Goal: Task Accomplishment & Management: Manage account settings

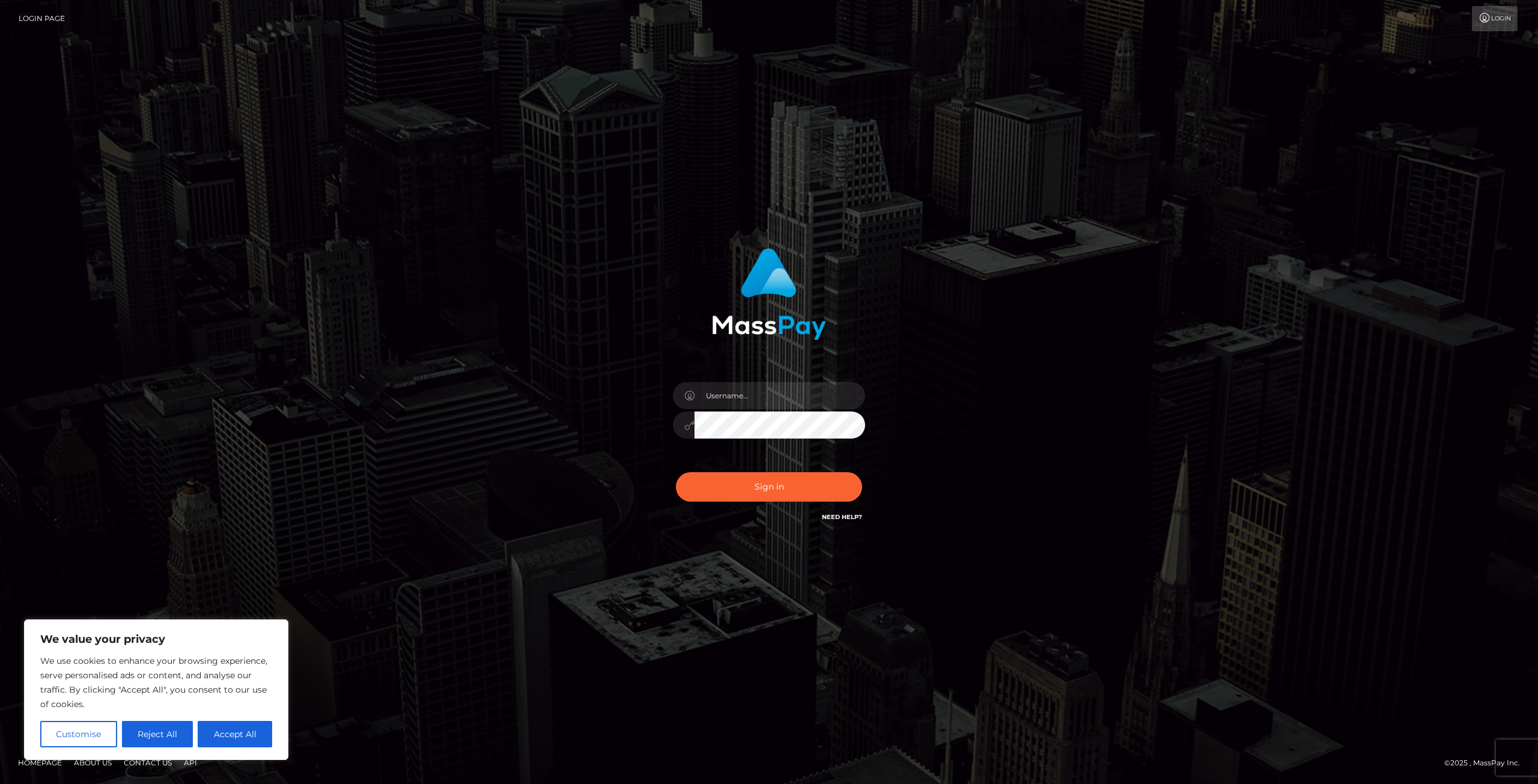
click at [816, 409] on div at bounding box center [769, 419] width 211 height 92
click at [817, 405] on input "text" at bounding box center [779, 395] width 170 height 27
type input "dubiouscreatureva@gmail.com"
click at [735, 488] on button "Sign in" at bounding box center [769, 487] width 187 height 29
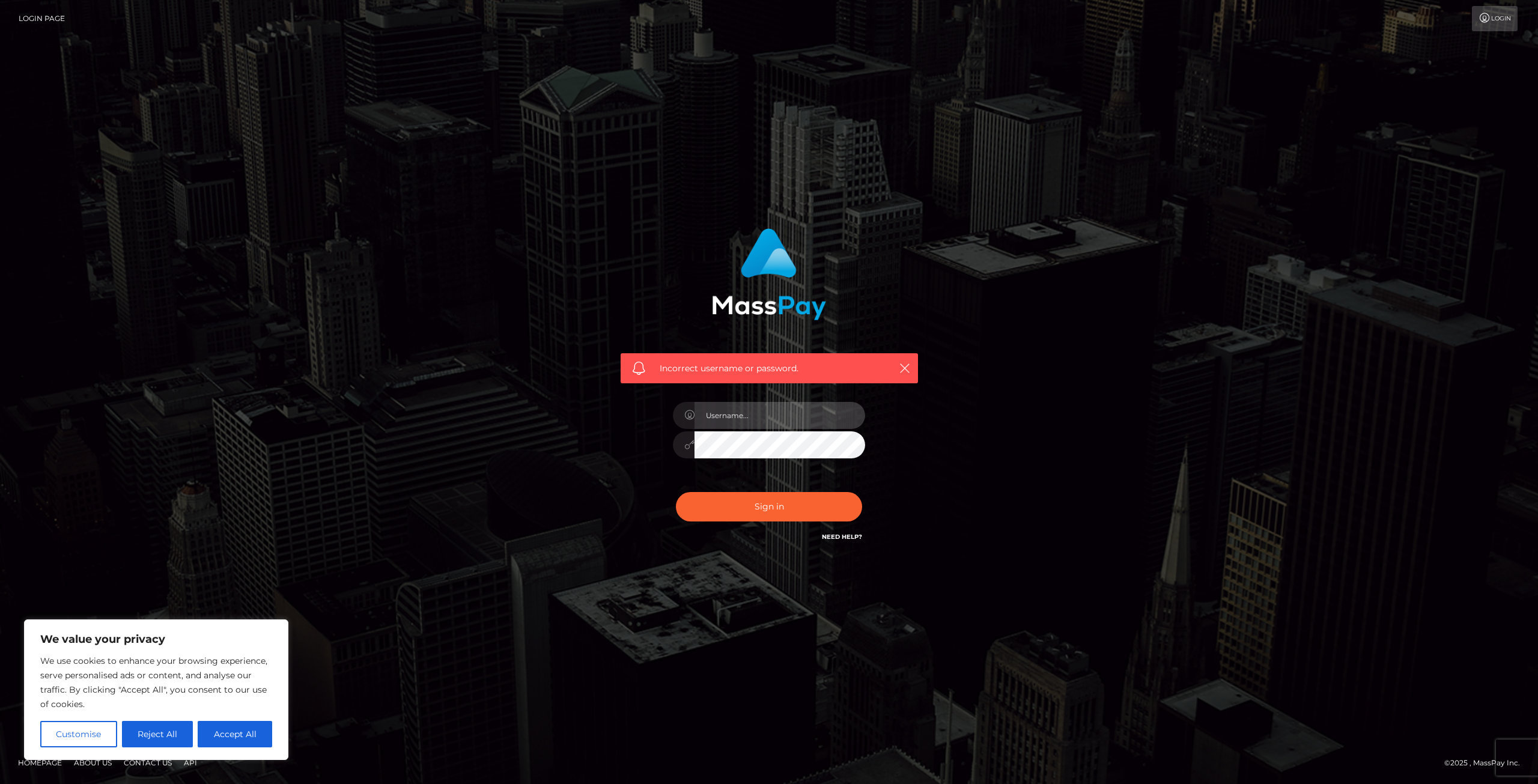
click at [737, 415] on input "text" at bounding box center [779, 415] width 170 height 27
type input "[EMAIL_ADDRESS][DOMAIN_NAME]"
click at [170, 739] on button "Reject All" at bounding box center [158, 734] width 71 height 26
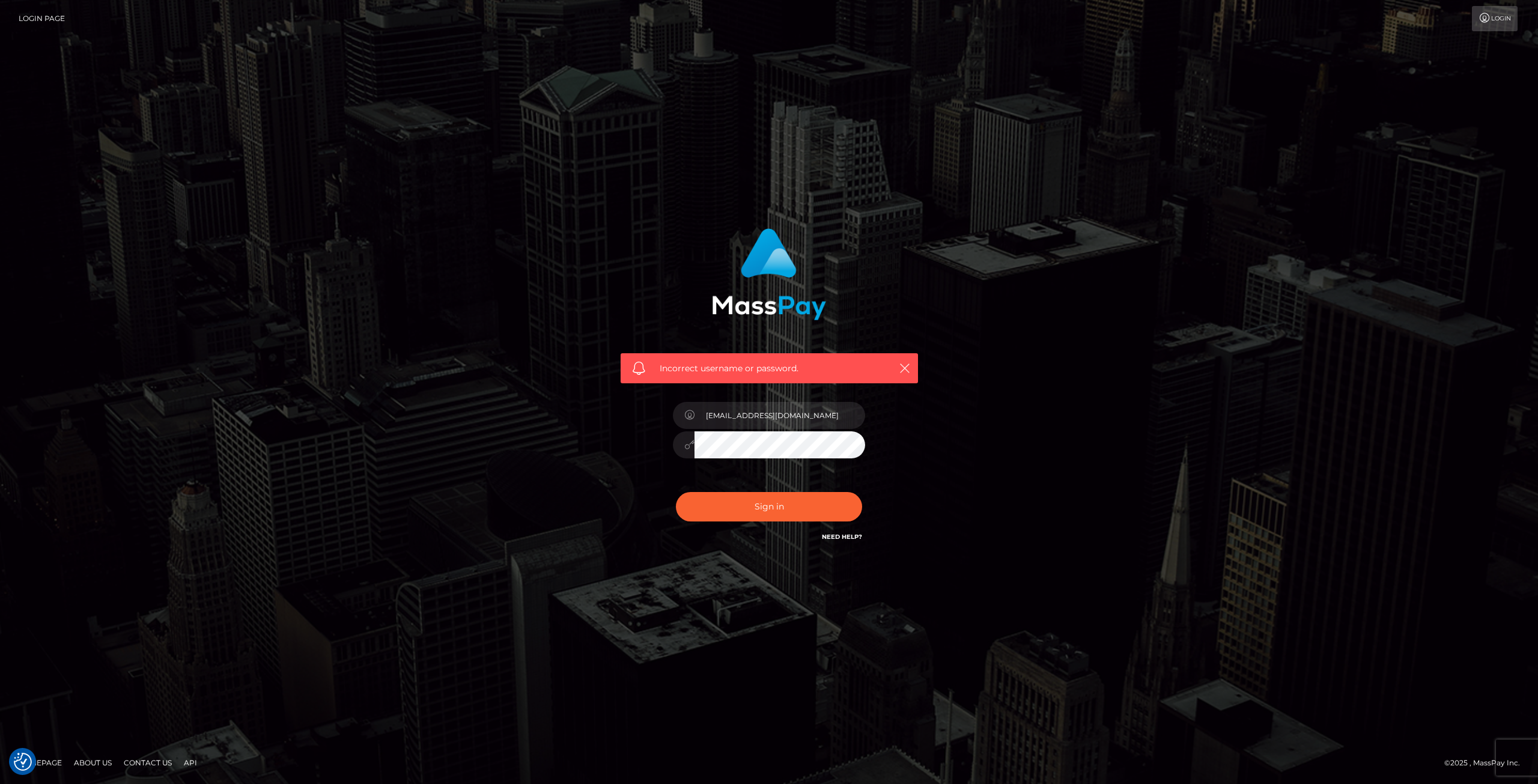
click at [838, 539] on link "Need Help?" at bounding box center [842, 536] width 40 height 8
click at [694, 608] on div "Incorrect username or password. dubiouscreatureva@gmail.com" at bounding box center [769, 392] width 1538 height 526
click at [1498, 14] on link "Login" at bounding box center [1494, 19] width 46 height 26
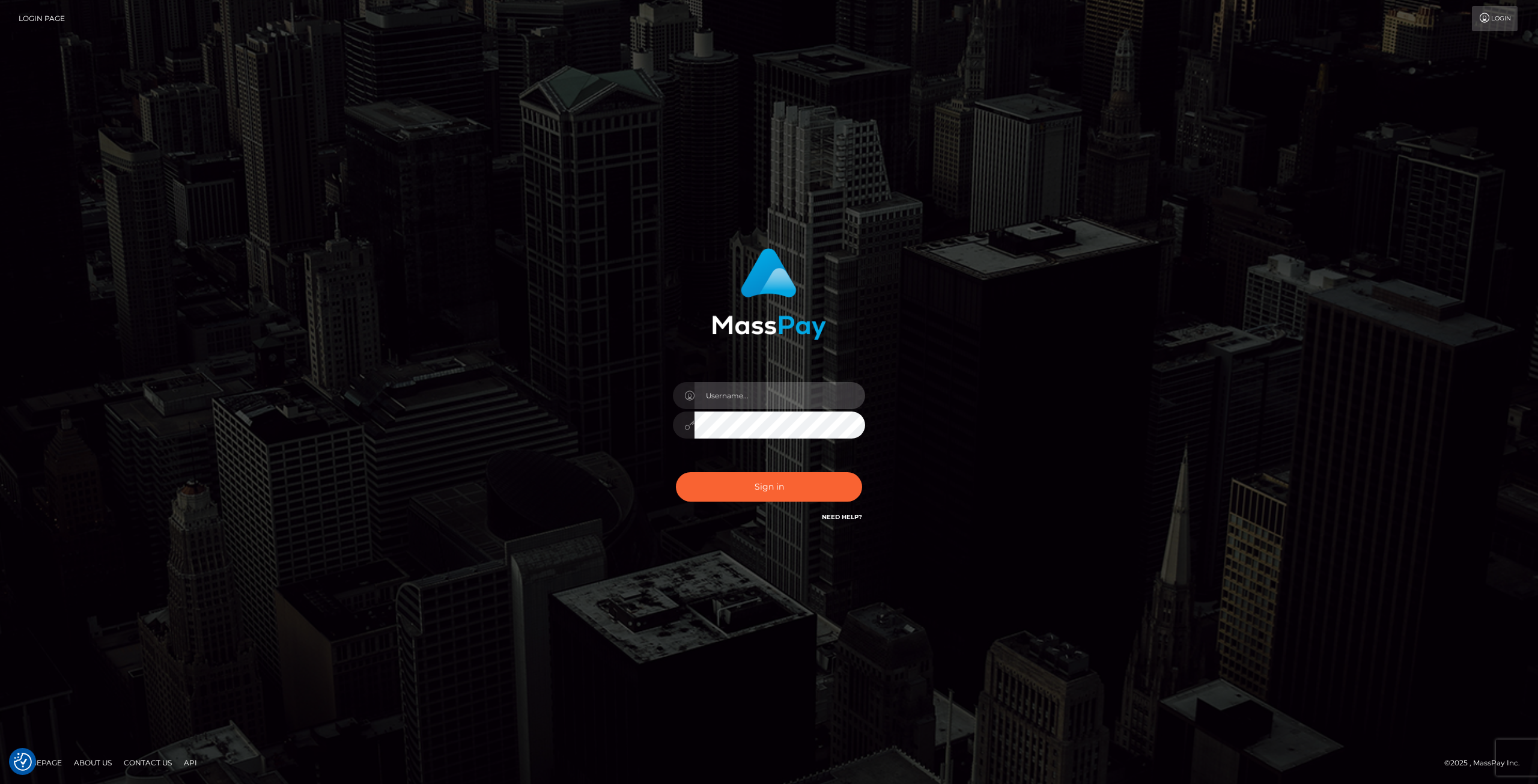
click at [822, 390] on input "text" at bounding box center [779, 395] width 170 height 27
type input "[EMAIL_ADDRESS][DOMAIN_NAME]"
click at [689, 423] on icon at bounding box center [689, 425] width 10 height 9
click at [985, 401] on div "dubiouscreatureva@gmail.com" at bounding box center [769, 392] width 685 height 306
click at [57, 15] on link "Login Page" at bounding box center [42, 19] width 46 height 26
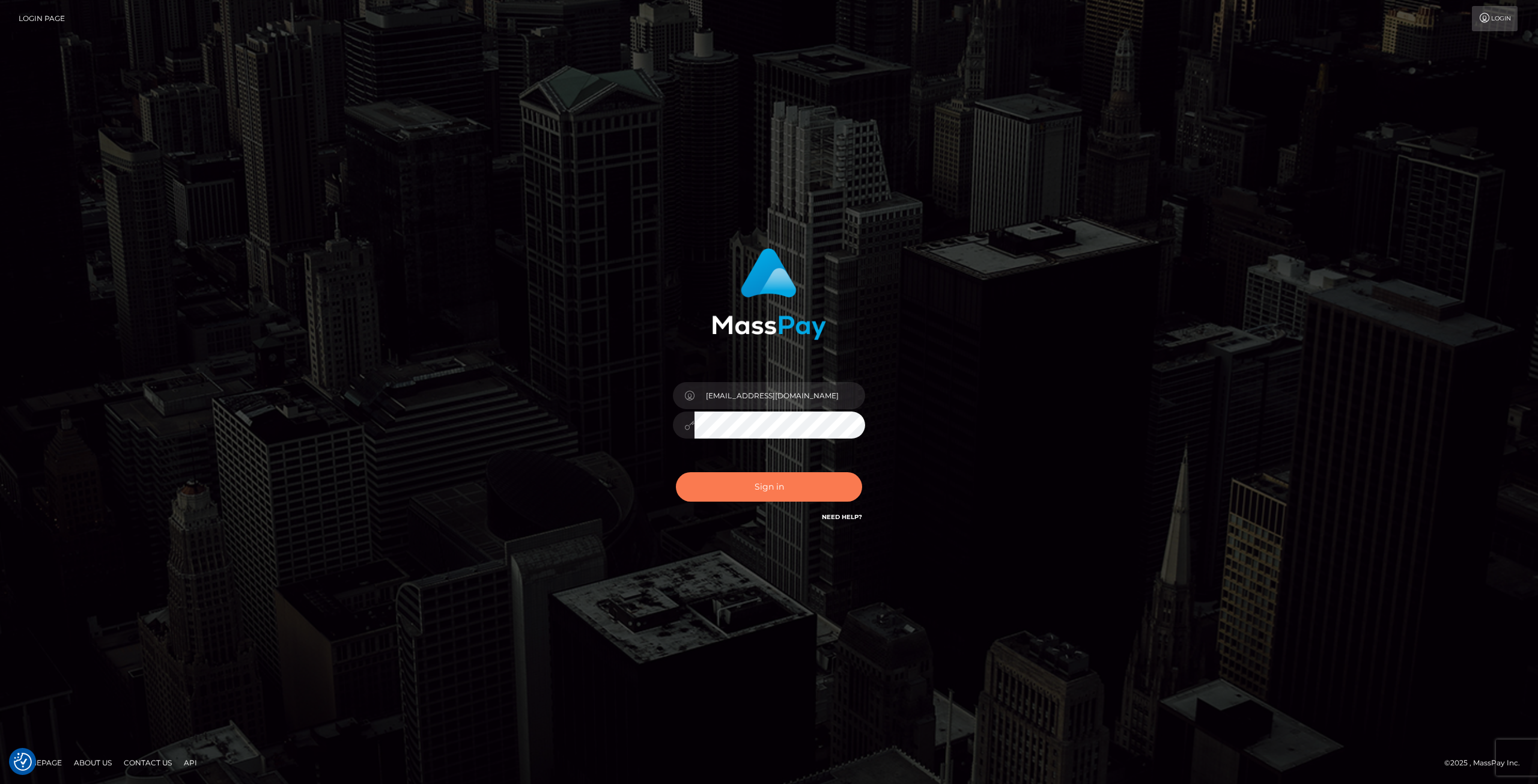
click at [798, 489] on button "Sign in" at bounding box center [769, 487] width 187 height 29
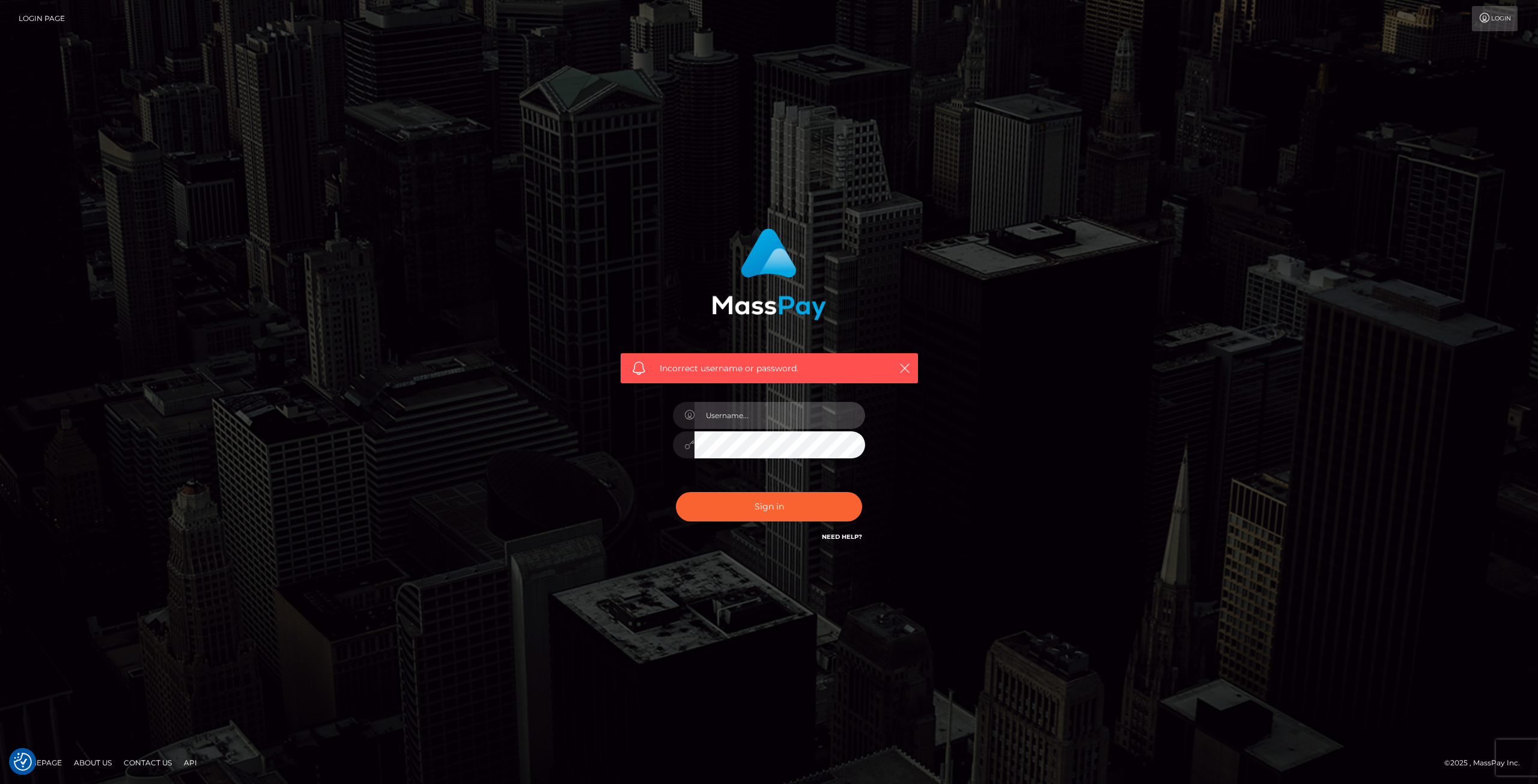
click at [815, 428] on input "text" at bounding box center [779, 415] width 170 height 27
type input "[EMAIL_ADDRESS][DOMAIN_NAME]"
click at [676, 492] on button "Sign in" at bounding box center [769, 507] width 187 height 29
click at [776, 279] on img at bounding box center [769, 274] width 114 height 92
click at [846, 540] on link "Need Help?" at bounding box center [842, 536] width 40 height 8
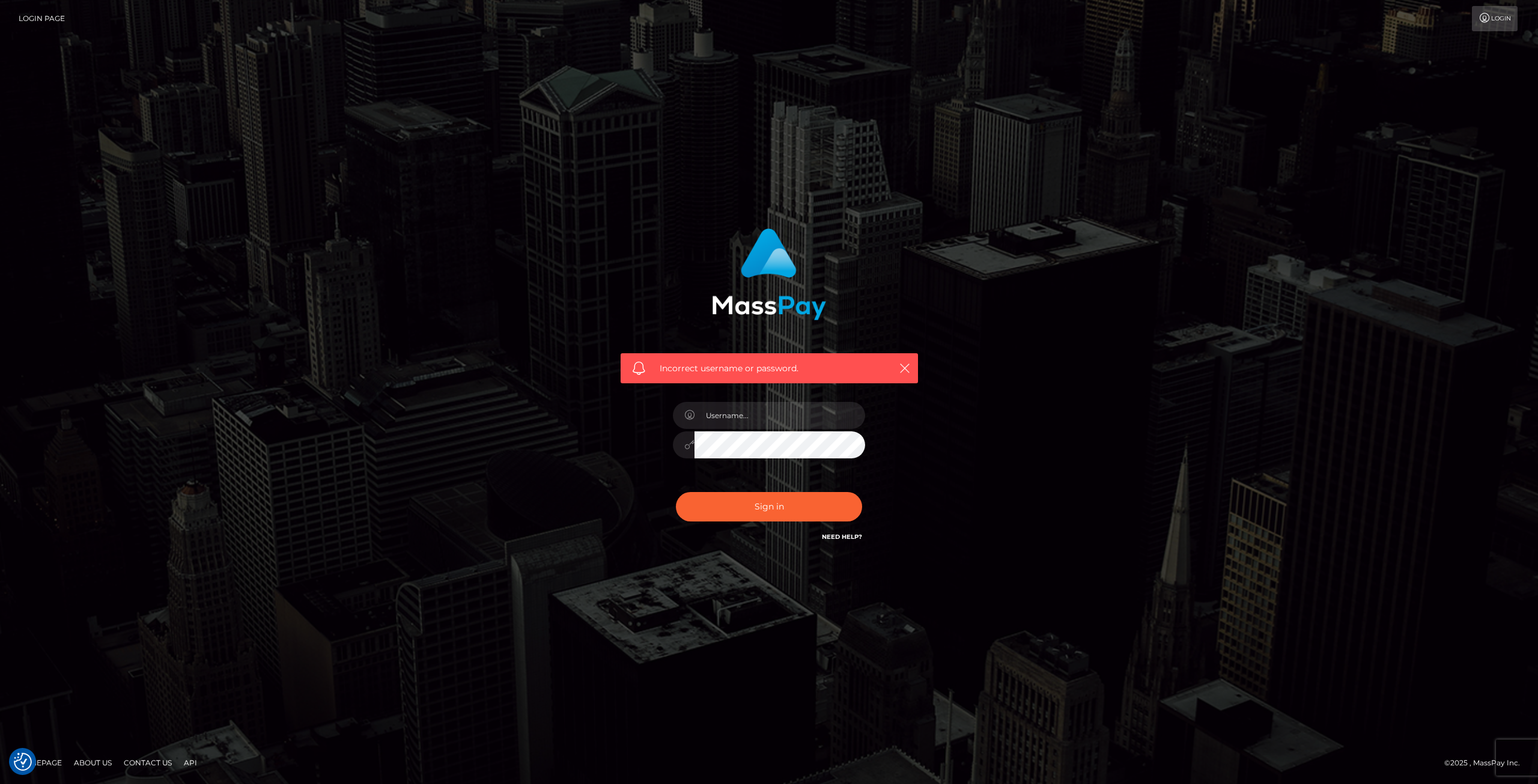
click at [42, 13] on link "Login Page" at bounding box center [42, 19] width 46 height 26
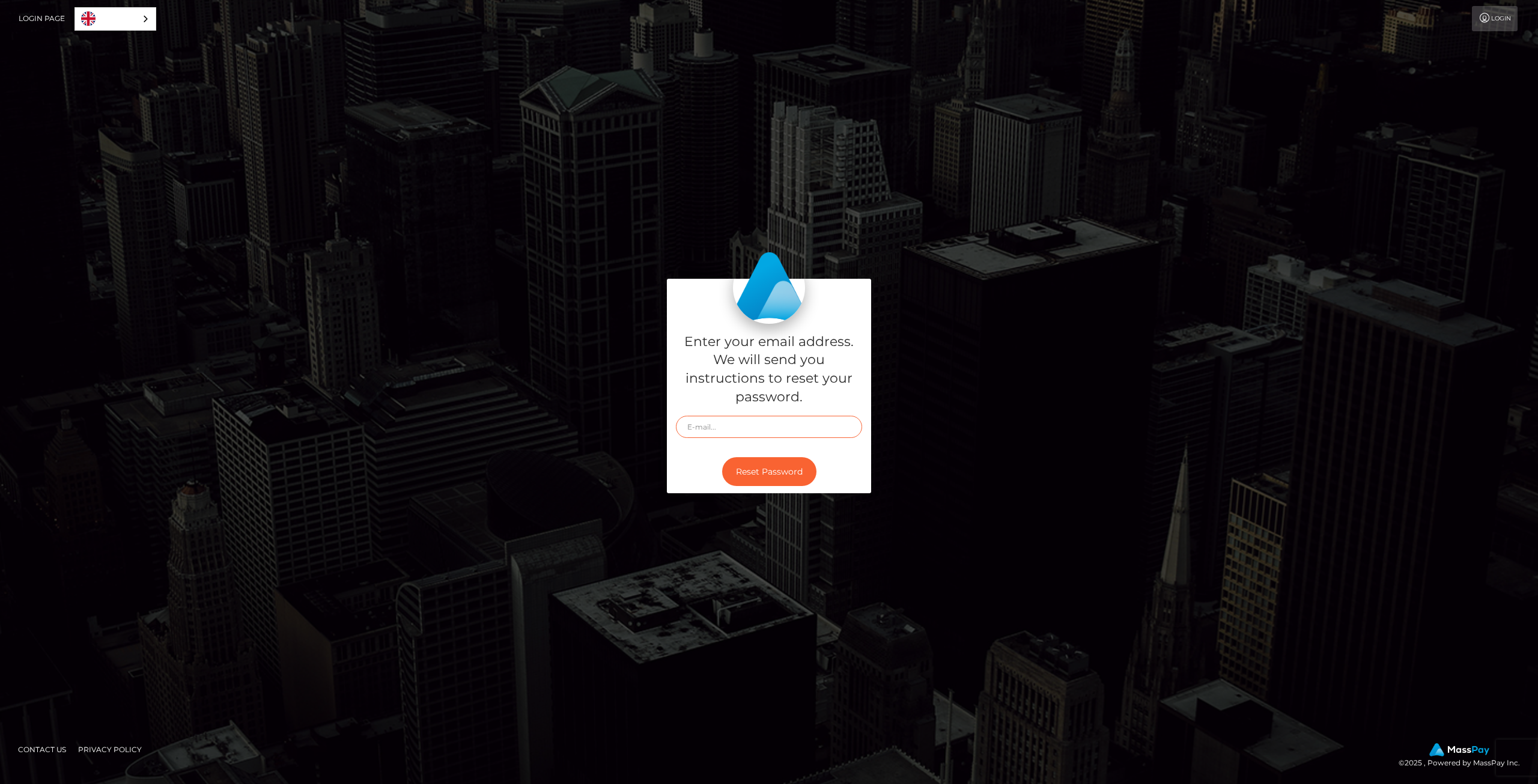
click at [736, 430] on input "text" at bounding box center [769, 426] width 187 height 22
type input "dubiouscreatureva@gmail.com"
click at [788, 471] on button "Reset Password" at bounding box center [769, 472] width 94 height 29
